Goal: Communication & Community: Participate in discussion

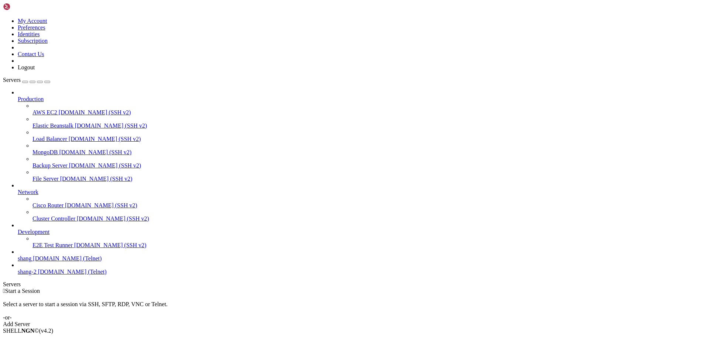
click at [31, 262] on span "shang" at bounding box center [25, 259] width 14 height 6
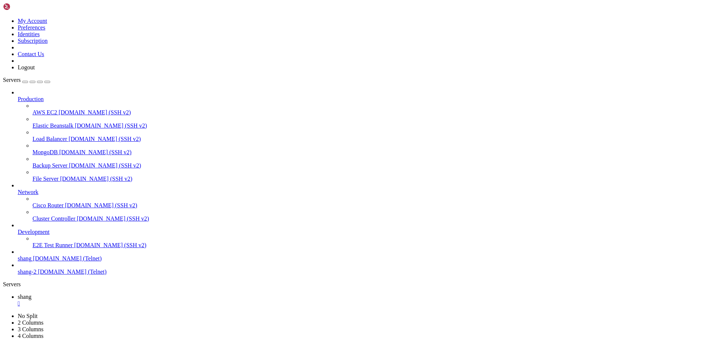
scroll to position [964, 0]
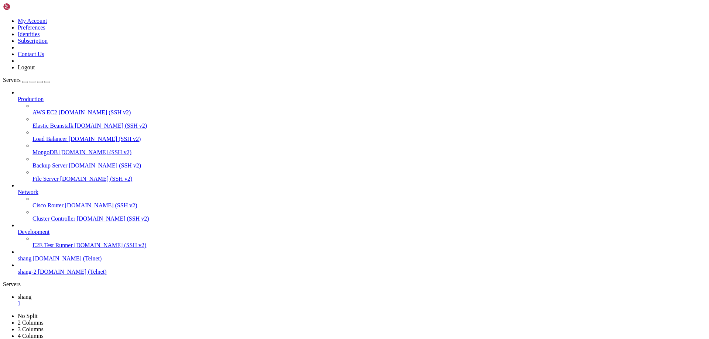
scroll to position [1191, 0]
drag, startPoint x: 40, startPoint y: 595, endPoint x: 24, endPoint y: 589, distance: 17.2
drag, startPoint x: 50, startPoint y: 581, endPoint x: 6, endPoint y: 581, distance: 43.9
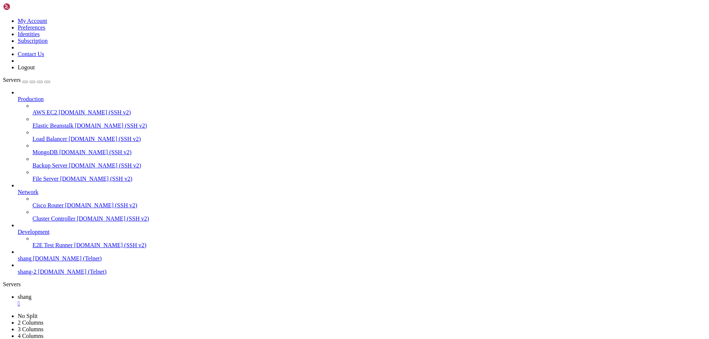
scroll to position [1490, 0]
drag, startPoint x: 43, startPoint y: 707, endPoint x: 7, endPoint y: 709, distance: 35.5
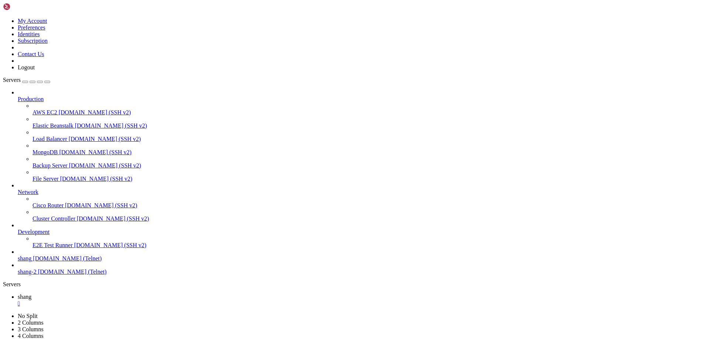
drag, startPoint x: 55, startPoint y: 668, endPoint x: 193, endPoint y: 667, distance: 137.8
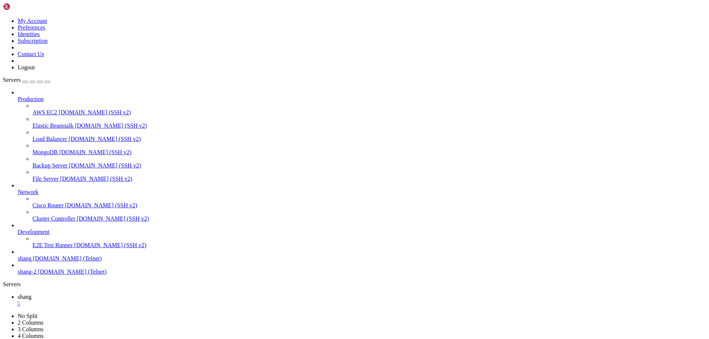
drag, startPoint x: 315, startPoint y: 712, endPoint x: 7, endPoint y: 711, distance: 308.4
